Goal: Check status: Check status

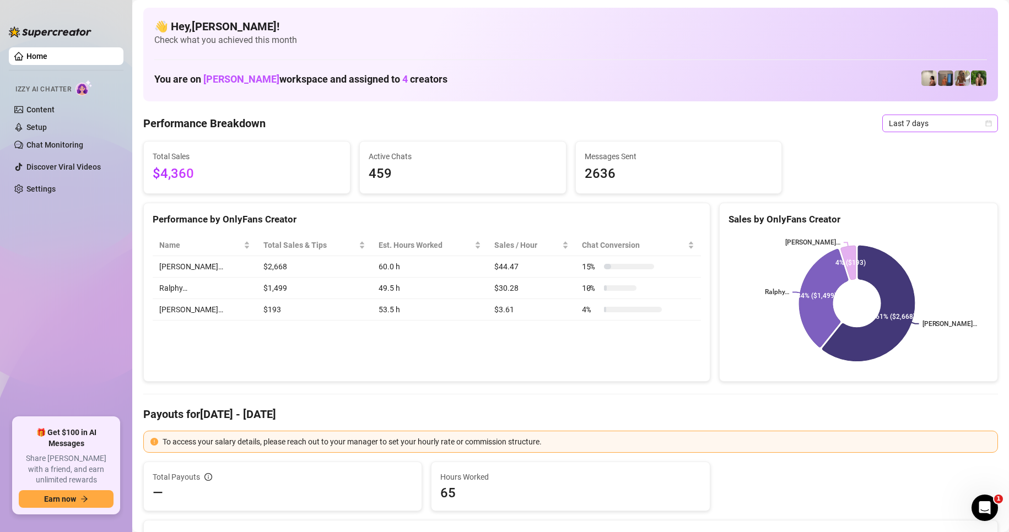
click at [901, 119] on span "Last 7 days" at bounding box center [940, 123] width 103 height 17
click at [898, 221] on div "Custom date" at bounding box center [931, 216] width 98 height 12
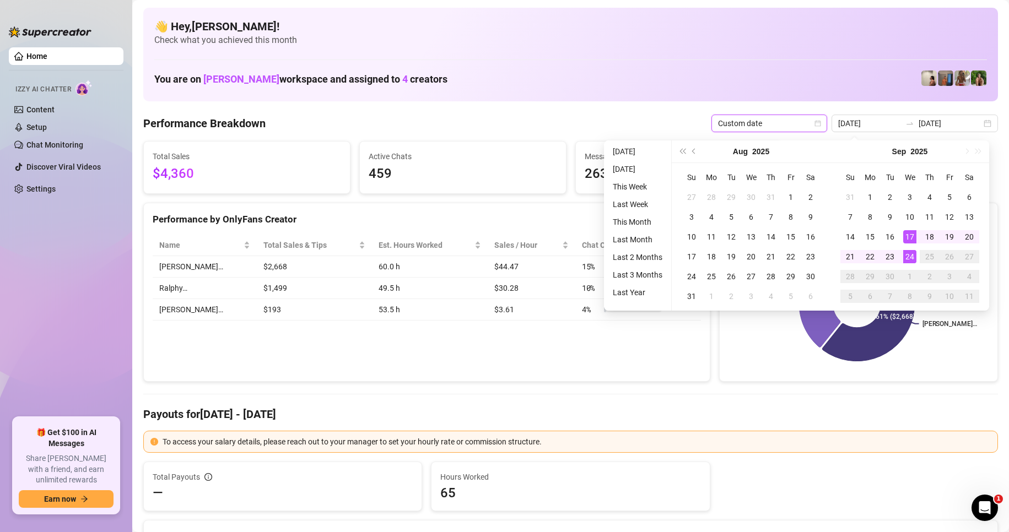
type input "[DATE]"
click at [911, 260] on div "24" at bounding box center [909, 256] width 13 height 13
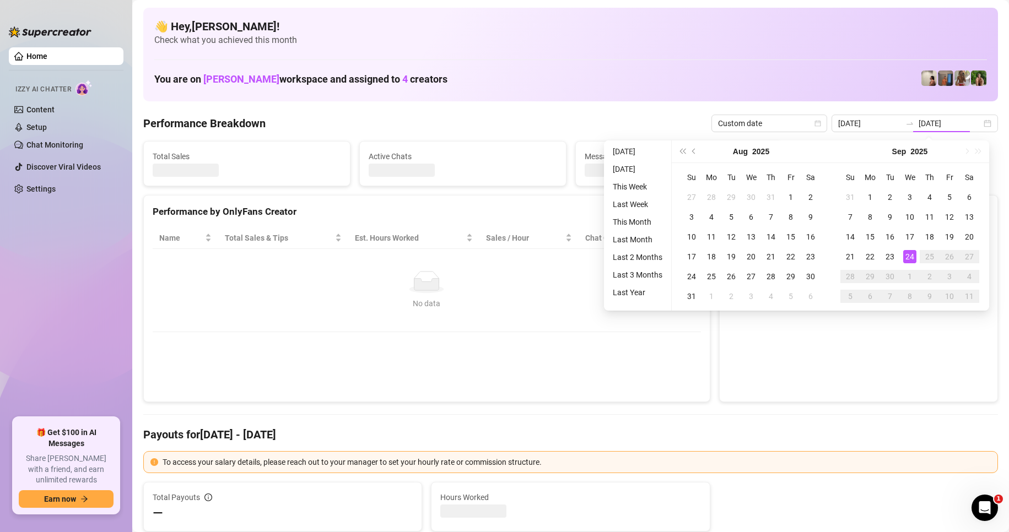
type input "[DATE]"
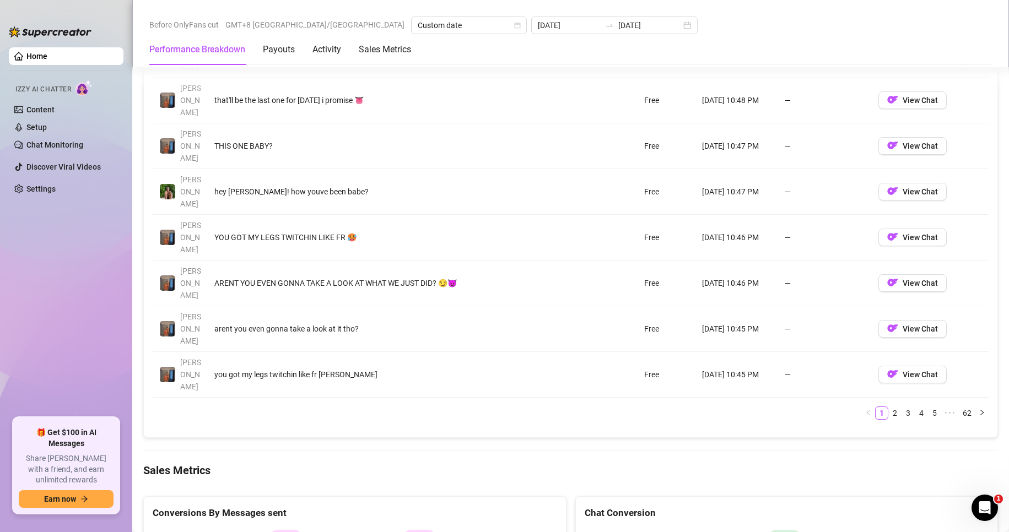
scroll to position [1323, 0]
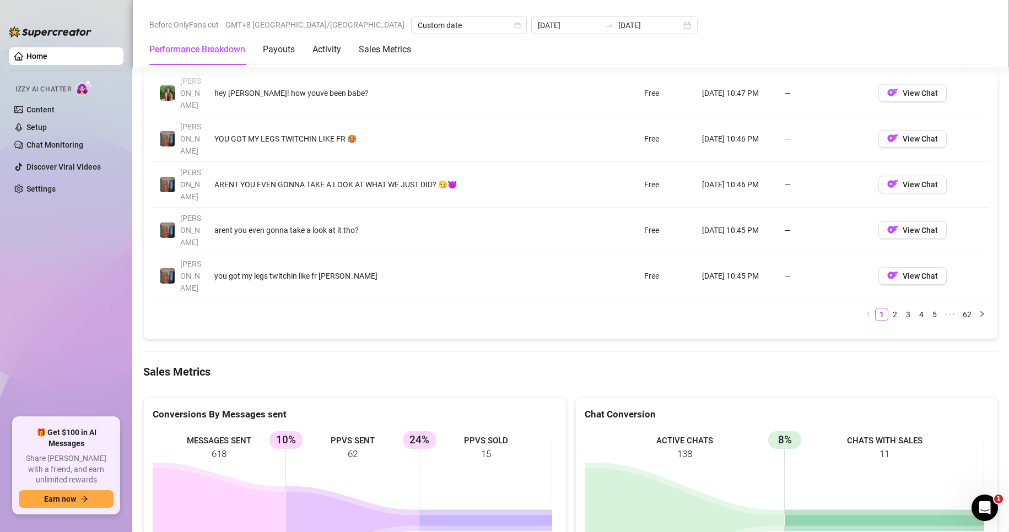
click at [69, 276] on ul "Home Izzy AI Chatter Content Setup Chat Monitoring Discover Viral Videos Settin…" at bounding box center [66, 228] width 115 height 370
